Goal: Find specific page/section: Find specific page/section

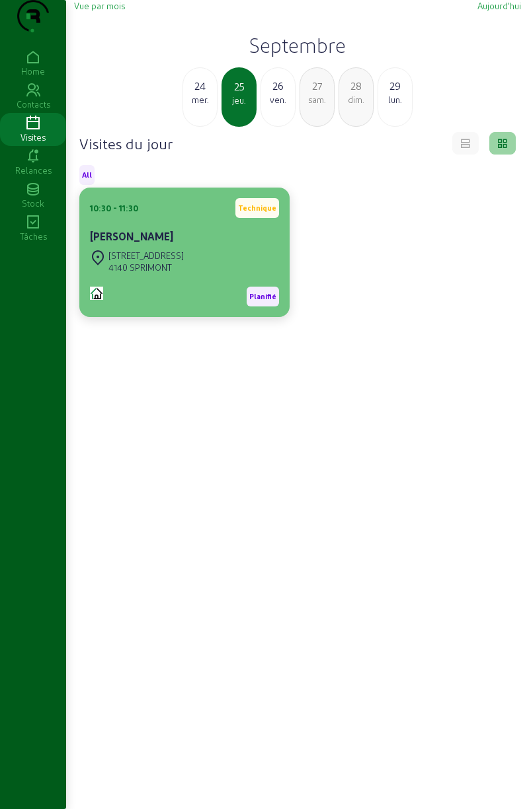
click at [159, 247] on div "[PERSON_NAME]" at bounding box center [184, 238] width 189 height 19
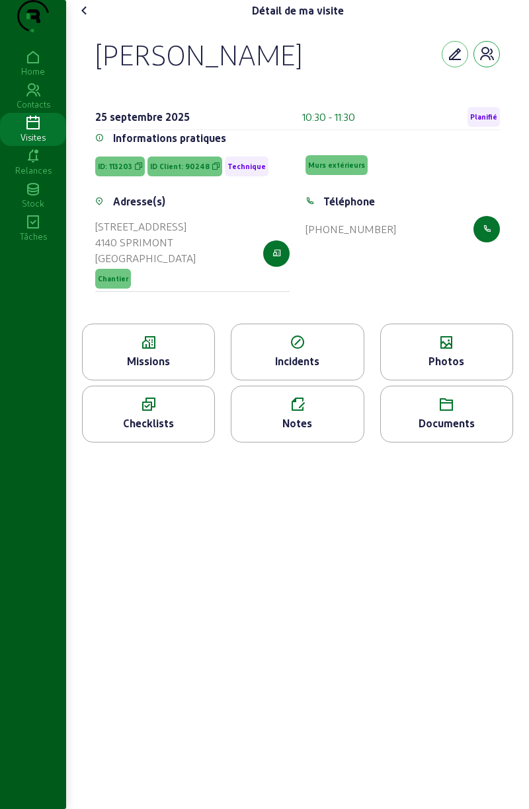
click at [484, 62] on icon "button" at bounding box center [486, 54] width 16 height 16
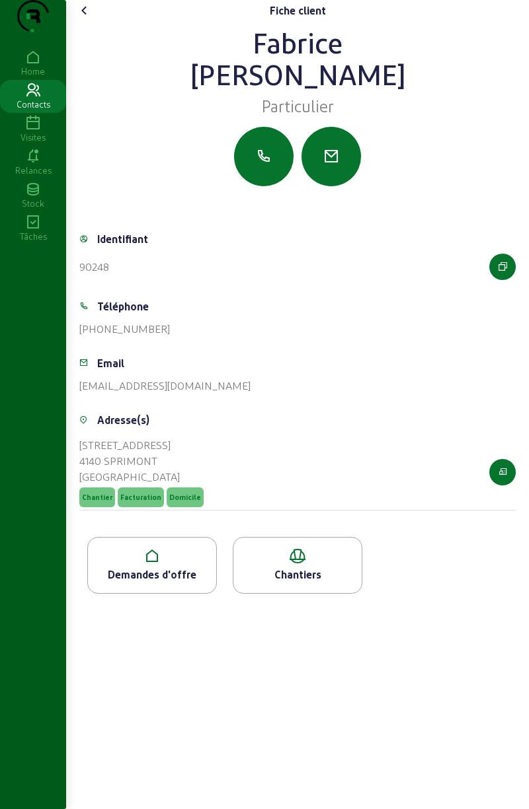
click at [152, 583] on div "Demandes d'offre" at bounding box center [152, 575] width 128 height 16
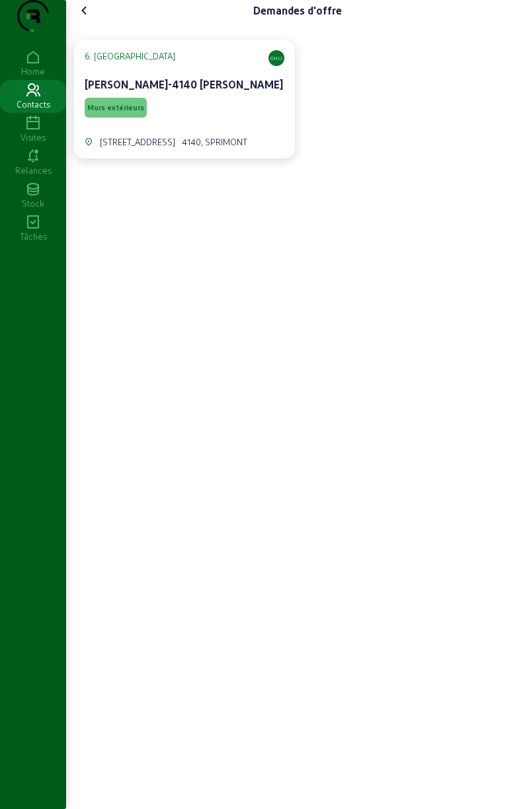
click at [127, 112] on span "Murs extérieurs" at bounding box center [115, 107] width 57 height 9
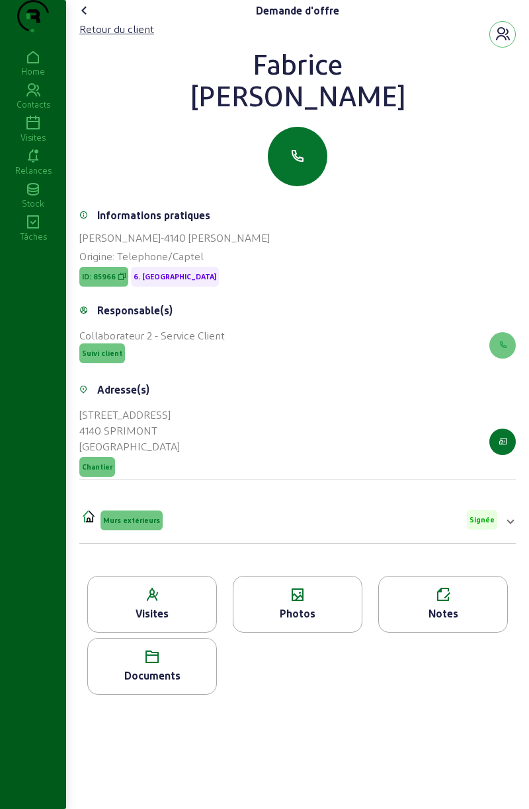
click at [159, 665] on icon at bounding box center [152, 658] width 128 height 16
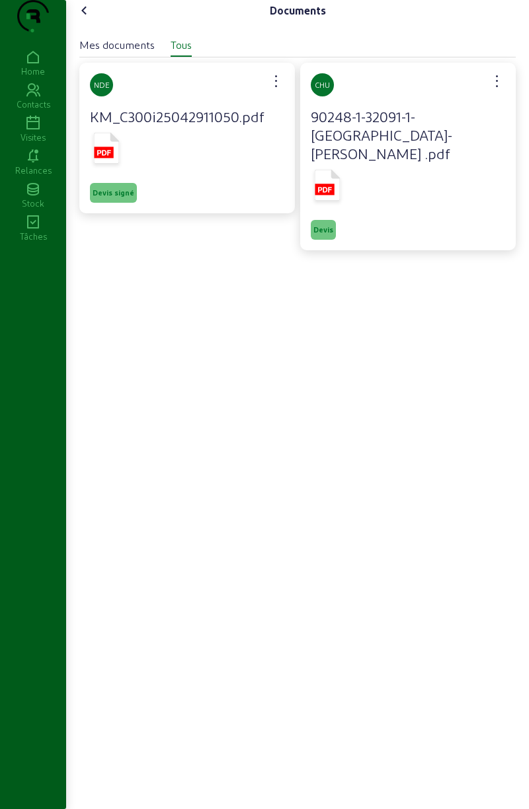
click at [109, 164] on icon at bounding box center [107, 148] width 26 height 31
